Goal: Task Accomplishment & Management: Complete application form

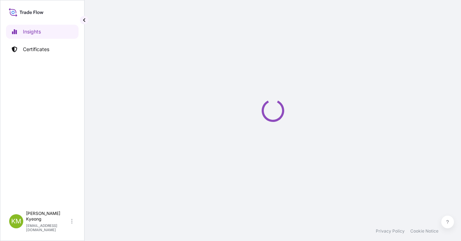
select select "2025"
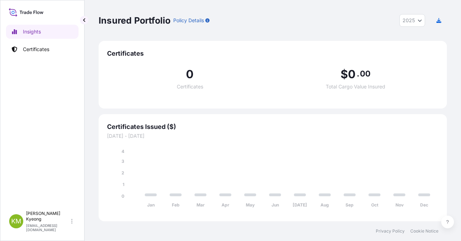
click at [36, 50] on p "Certificates" at bounding box center [36, 49] width 26 height 7
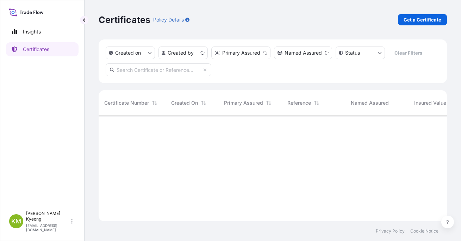
scroll to position [104, 343]
click at [435, 17] on p "Get a Certificate" at bounding box center [422, 19] width 38 height 7
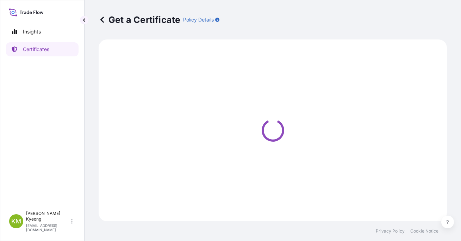
select select "Sea"
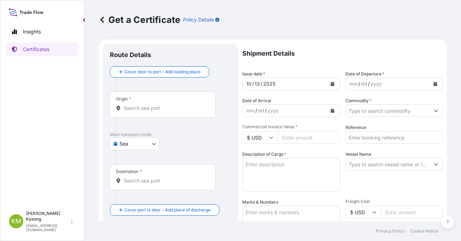
click at [135, 112] on div "Origin *" at bounding box center [163, 104] width 106 height 26
click at [135, 112] on input "Origin *" at bounding box center [165, 108] width 83 height 7
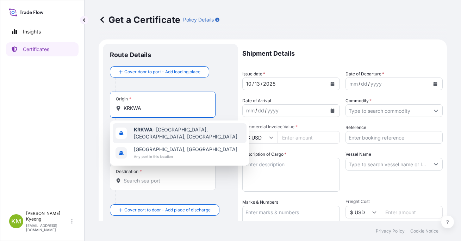
click at [153, 134] on span "KRKWA - [GEOGRAPHIC_DATA], [GEOGRAPHIC_DATA], [GEOGRAPHIC_DATA]" at bounding box center [189, 133] width 110 height 14
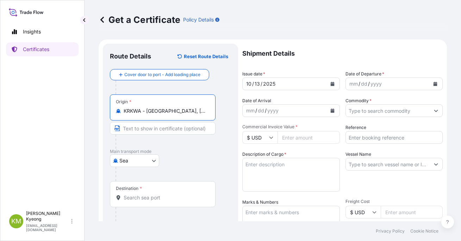
type input "KRKWA - [GEOGRAPHIC_DATA], [GEOGRAPHIC_DATA], [GEOGRAPHIC_DATA]"
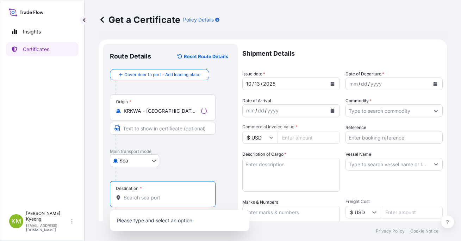
click at [141, 195] on input "Destination *" at bounding box center [165, 197] width 83 height 7
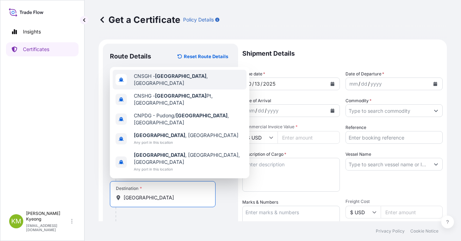
click at [204, 89] on div "CNSGH - [GEOGRAPHIC_DATA] , [GEOGRAPHIC_DATA]" at bounding box center [180, 80] width 134 height 20
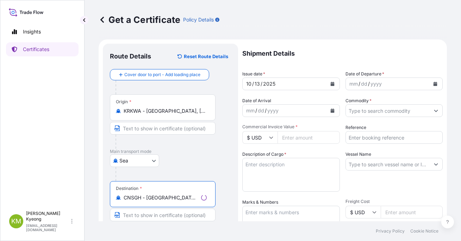
type input "CNSGH - [GEOGRAPHIC_DATA], [GEOGRAPHIC_DATA]"
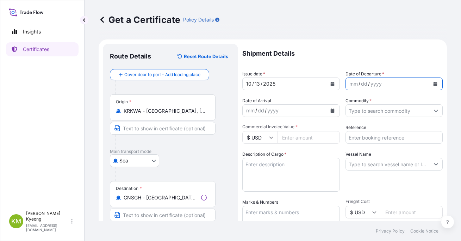
click at [429, 86] on button "Calendar" at bounding box center [434, 83] width 11 height 11
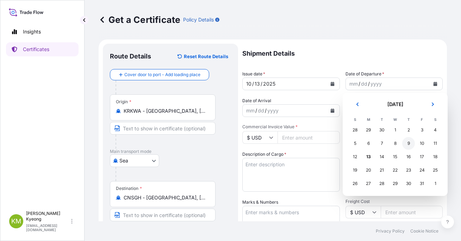
click at [411, 146] on div "9" at bounding box center [408, 143] width 13 height 13
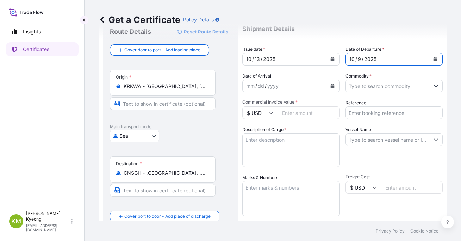
scroll to position [35, 0]
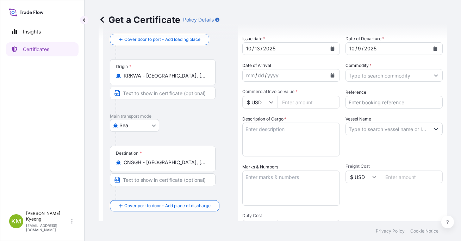
drag, startPoint x: 419, startPoint y: 160, endPoint x: 386, endPoint y: 158, distance: 33.8
click at [419, 160] on div "Shipment Details Issue date * [DATE] Date of Departure * [DATE] Date of Arrival…" at bounding box center [342, 175] width 200 height 335
click at [294, 102] on input "Commercial Invoice Value *" at bounding box center [308, 102] width 62 height 13
type input "102600"
click at [441, 155] on div "Get a Certificate Policy Details Route Details Reset Route Details Cover door t…" at bounding box center [272, 110] width 376 height 221
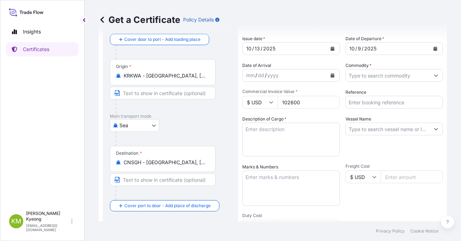
click at [415, 153] on div "Vessel Name" at bounding box center [393, 135] width 97 height 41
click at [254, 131] on textarea "Description of Cargo *" at bounding box center [290, 139] width 97 height 34
paste textarea "POLYPROPYLENE HP461Y QUANTITY: 96MT"
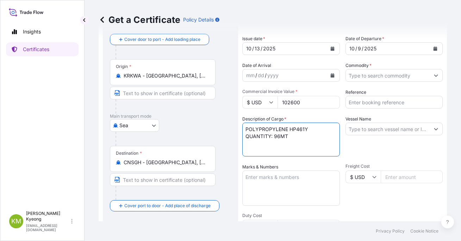
type textarea "POLYPROPYLENE HP461Y QUANTITY: 96MT"
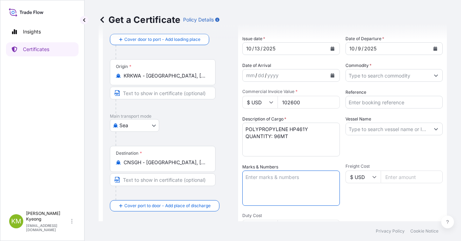
click at [274, 182] on textarea "Marks & Numbers" at bounding box center [290, 187] width 97 height 35
type textarea "N/M"
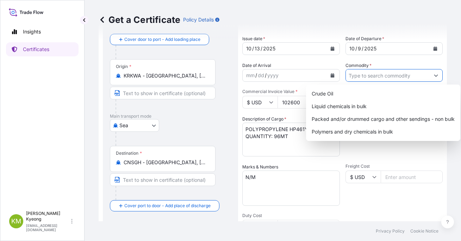
click at [364, 75] on input "Commodity *" at bounding box center [388, 75] width 84 height 13
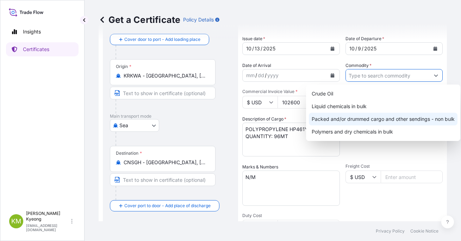
click at [384, 118] on div "Packed and/or drummed cargo and other sendings - non bulk" at bounding box center [383, 119] width 149 height 13
type input "Packed and/or drummed cargo and other sendings - non bulk"
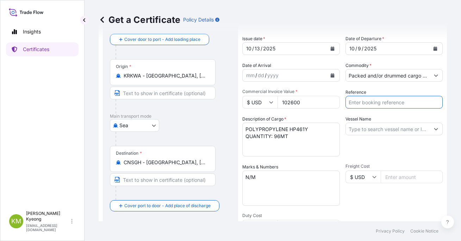
click at [372, 101] on input "Reference" at bounding box center [393, 102] width 97 height 13
click at [376, 131] on input "Vessel Name" at bounding box center [388, 128] width 84 height 13
paste input "KMTC INCHEON /2509S"
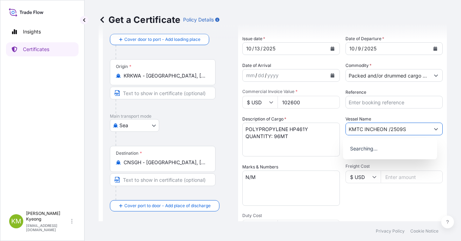
type input "KMTC INCHEON /2509S"
click at [368, 103] on input "Reference" at bounding box center [393, 102] width 97 height 13
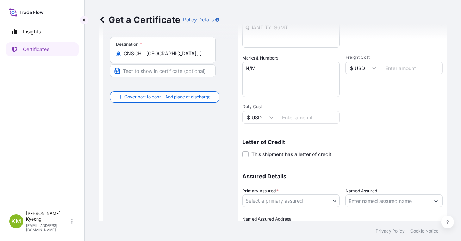
scroll to position [182, 0]
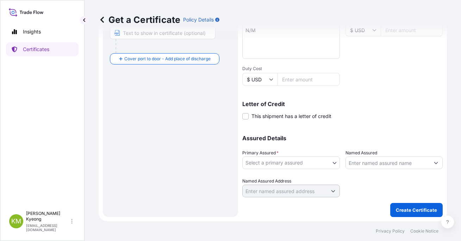
type input "2336494-1"
click at [255, 162] on body "0 options available. Insights Certificates [PERSON_NAME] Min [PERSON_NAME] [EMA…" at bounding box center [230, 120] width 461 height 241
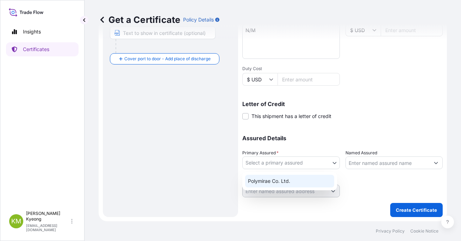
click at [264, 181] on div "Polymirae Co. Ltd." at bounding box center [289, 181] width 89 height 13
select select "32021"
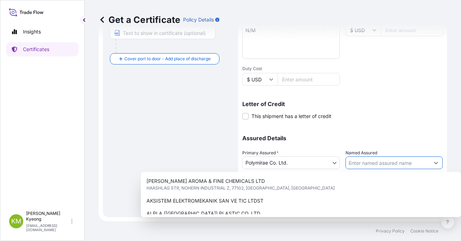
click at [386, 163] on input "Named Assured" at bounding box center [388, 162] width 84 height 13
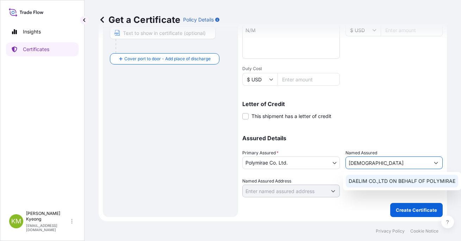
click at [374, 176] on div "DAELIM CO.,LTD ON BEHALF OF POLYMIRAE" at bounding box center [402, 181] width 112 height 13
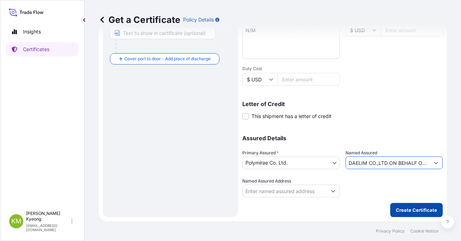
type input "DAELIM CO.,LTD ON BEHALF OF POLYMIRAE"
click at [403, 211] on p "Create Certificate" at bounding box center [416, 209] width 41 height 7
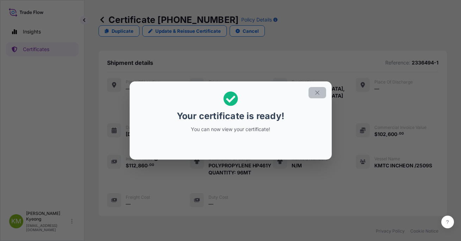
click at [316, 94] on icon "button" at bounding box center [317, 92] width 4 height 4
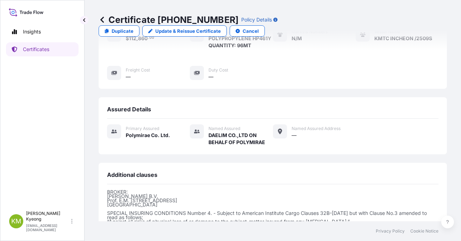
scroll to position [187, 0]
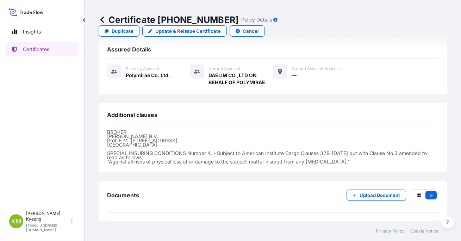
click at [145, 225] on span "Certificate" at bounding box center [138, 228] width 25 height 7
click at [150, 225] on span "Certificate" at bounding box center [138, 228] width 25 height 7
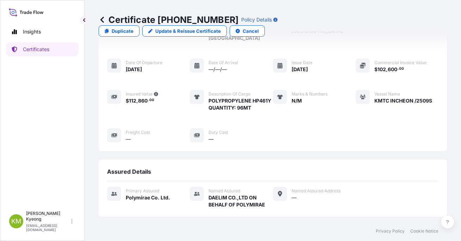
scroll to position [0, 0]
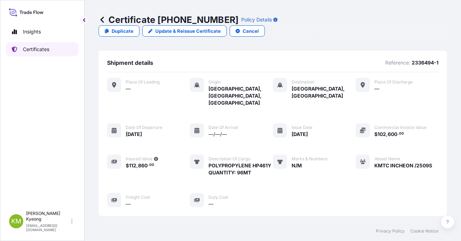
click at [55, 46] on link "Certificates" at bounding box center [42, 49] width 72 height 14
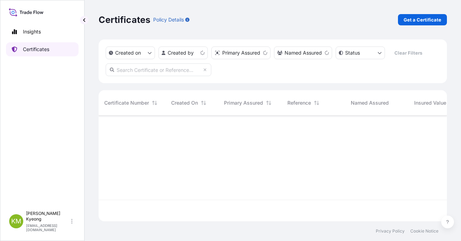
scroll to position [104, 343]
click at [418, 22] on p "Get a Certificate" at bounding box center [422, 19] width 38 height 7
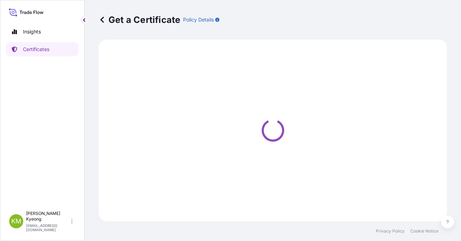
select select "Sea"
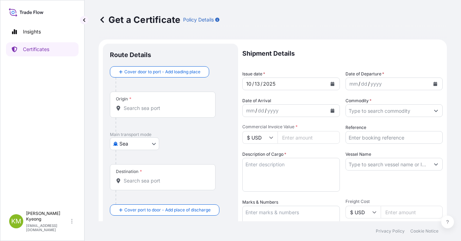
click at [141, 109] on input "Origin *" at bounding box center [165, 108] width 83 height 7
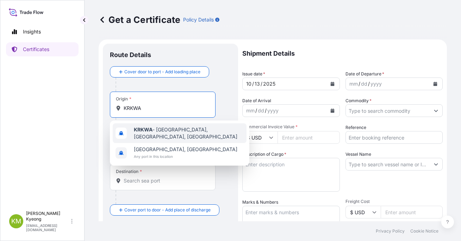
click at [171, 133] on span "KRKWA - [GEOGRAPHIC_DATA], [GEOGRAPHIC_DATA], [GEOGRAPHIC_DATA]" at bounding box center [189, 133] width 110 height 14
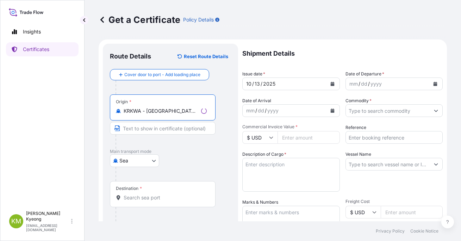
type input "KRKWA - [GEOGRAPHIC_DATA], [GEOGRAPHIC_DATA], [GEOGRAPHIC_DATA]"
click at [141, 201] on div "Destination *" at bounding box center [163, 194] width 106 height 26
click at [141, 201] on input "Destination *" at bounding box center [165, 197] width 83 height 7
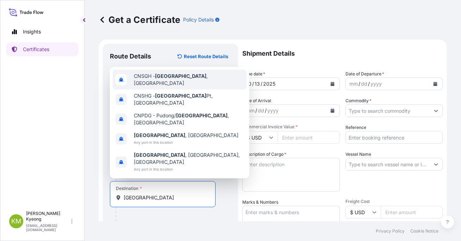
click at [204, 89] on div "CNSGH - [GEOGRAPHIC_DATA] , [GEOGRAPHIC_DATA]" at bounding box center [180, 80] width 134 height 20
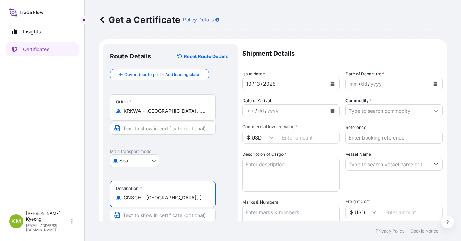
type input "CNSGH - [GEOGRAPHIC_DATA], [GEOGRAPHIC_DATA]"
click at [433, 84] on icon "Calendar" at bounding box center [435, 84] width 4 height 4
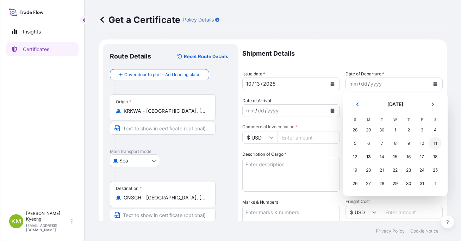
click at [433, 144] on div "11" at bounding box center [435, 143] width 13 height 13
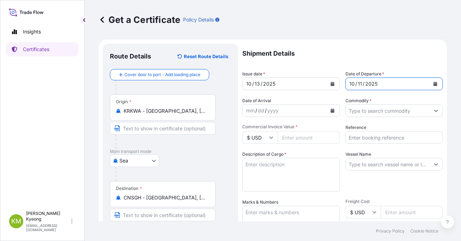
click at [424, 113] on input "Commodity *" at bounding box center [388, 110] width 84 height 13
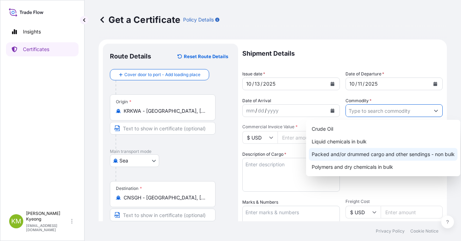
click at [418, 152] on div "Packed and/or drummed cargo and other sendings - non bulk" at bounding box center [383, 154] width 149 height 13
type input "Packed and/or drummed cargo and other sendings - non bulk"
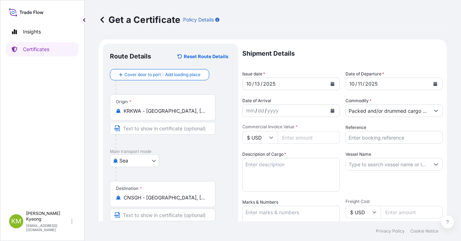
click at [302, 137] on input "Commercial Invoice Value *" at bounding box center [308, 137] width 62 height 13
type input "60400"
click at [366, 138] on input "Reference" at bounding box center [393, 137] width 97 height 13
paste input "2331627"
type input "2331627"
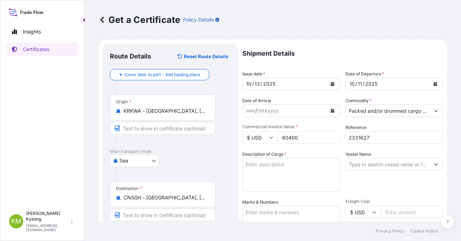
click at [371, 183] on div "Vessel Name" at bounding box center [393, 171] width 97 height 41
click at [277, 164] on textarea "Description of Cargo *" at bounding box center [290, 175] width 97 height 34
paste textarea "POLYPROPYLENE RESIN YMF650X QTY : 40MT"
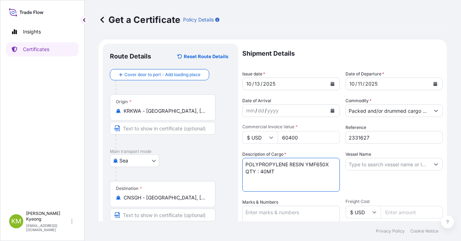
type textarea "POLYPROPYLENE RESIN YMF650X QTY : 40MT"
click at [368, 164] on input "Vessel Name" at bounding box center [388, 164] width 84 height 13
click at [392, 165] on input "Vessel Name" at bounding box center [388, 164] width 84 height 13
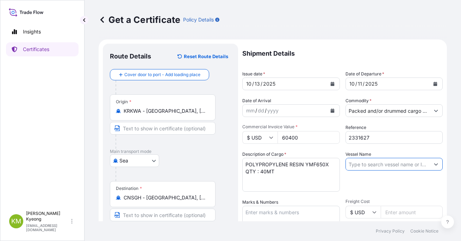
paste input "KMTC [GEOGRAPHIC_DATA] /2510S"
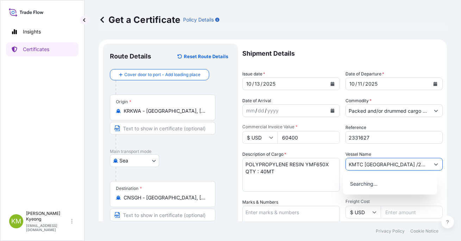
type input "KMTC [GEOGRAPHIC_DATA] /2510S"
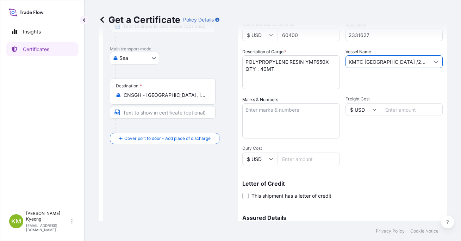
scroll to position [106, 0]
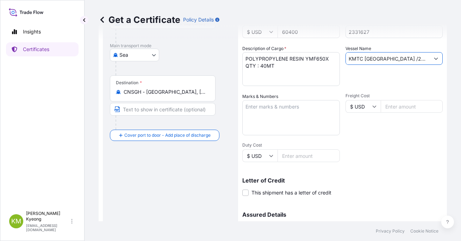
click at [267, 112] on textarea "Marks & Numbers" at bounding box center [290, 117] width 97 height 35
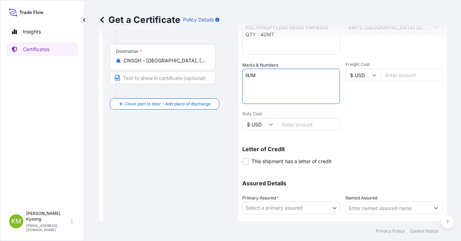
scroll to position [176, 0]
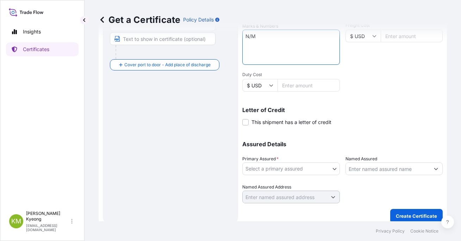
type textarea "N/M"
click at [290, 167] on body "Insights Certificates [PERSON_NAME] Min [PERSON_NAME] [EMAIL_ADDRESS][DOMAIN_NA…" at bounding box center [230, 120] width 461 height 241
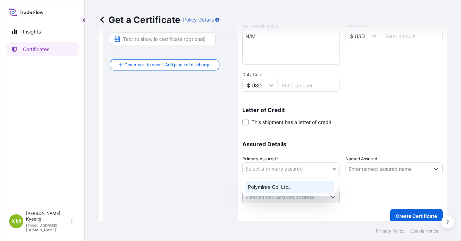
click at [284, 186] on div "Polymirae Co. Ltd." at bounding box center [289, 187] width 89 height 13
select select "32021"
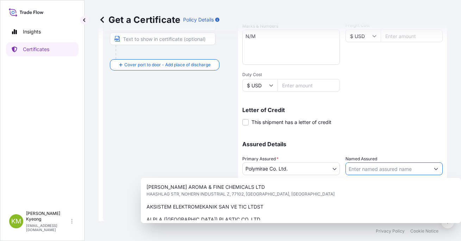
click at [376, 169] on input "Named Assured" at bounding box center [388, 168] width 84 height 13
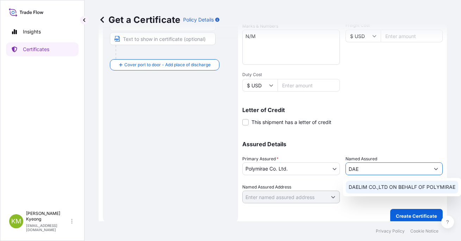
click at [367, 185] on span "DAELIM CO.,LTD ON BEHALF OF POLYMIRAE" at bounding box center [401, 186] width 107 height 7
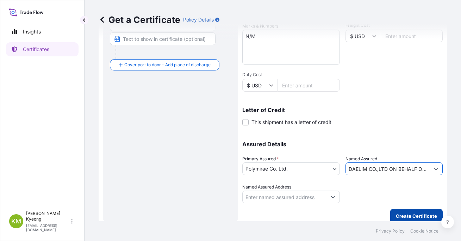
type input "DAELIM CO.,LTD ON BEHALF OF POLYMIRAE"
click at [406, 216] on p "Create Certificate" at bounding box center [416, 215] width 41 height 7
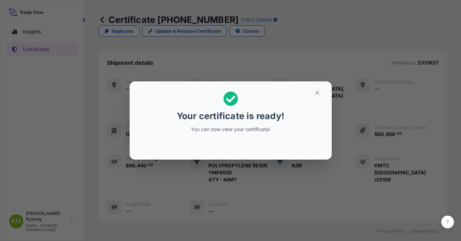
click at [270, 168] on div "Your certificate is ready! You can now view your certificate!" at bounding box center [230, 120] width 461 height 241
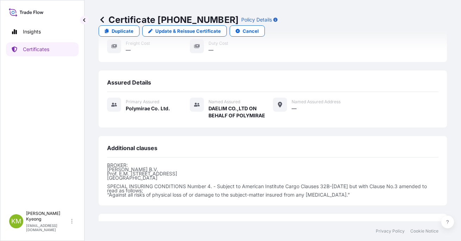
scroll to position [194, 0]
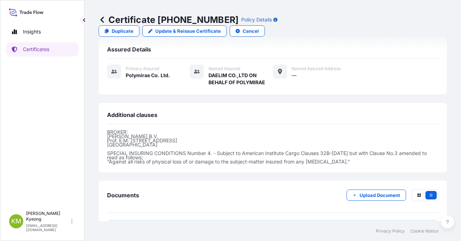
click at [143, 225] on span "Certificate" at bounding box center [138, 228] width 25 height 7
